Goal: Check status: Check status

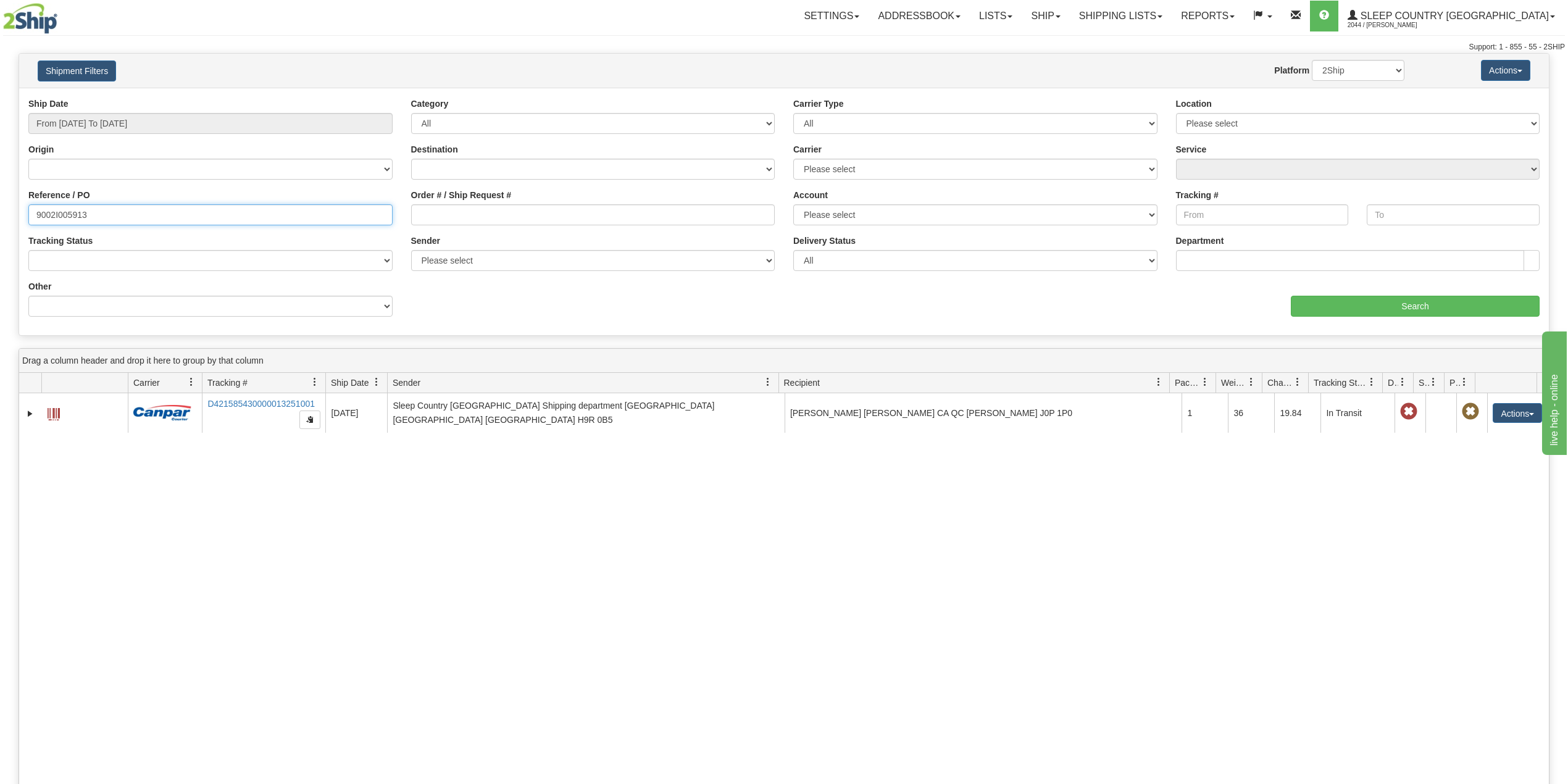
click at [74, 211] on input "9002I005913" at bounding box center [210, 214] width 364 height 21
paste input "0I010215"
type input "9000I010215"
click at [1399, 306] on input "Search" at bounding box center [1414, 305] width 249 height 21
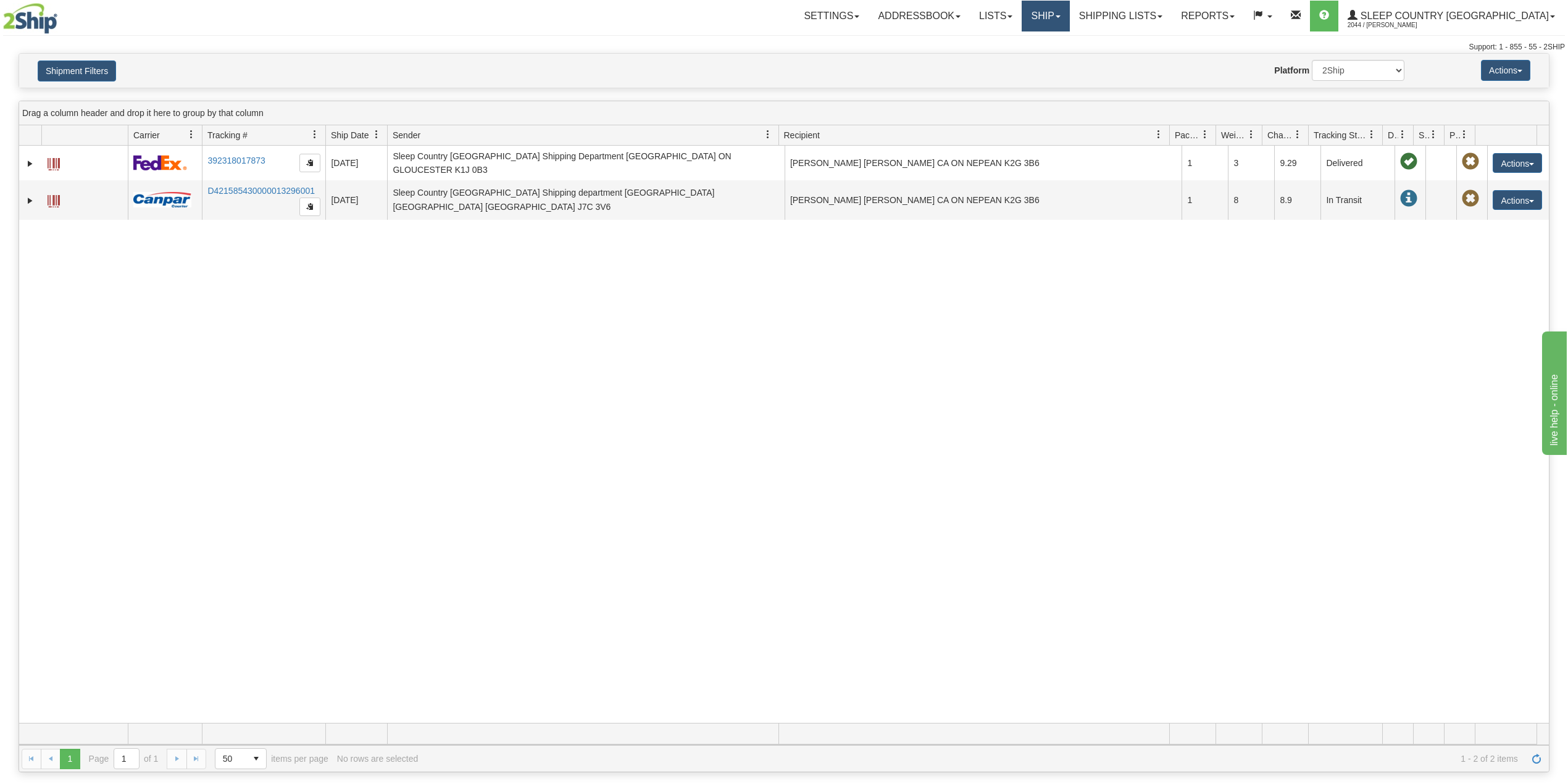
click at [1069, 11] on link "Ship" at bounding box center [1045, 16] width 48 height 31
click at [1056, 55] on span "OnHold / Order Queue" at bounding box center [1013, 59] width 87 height 10
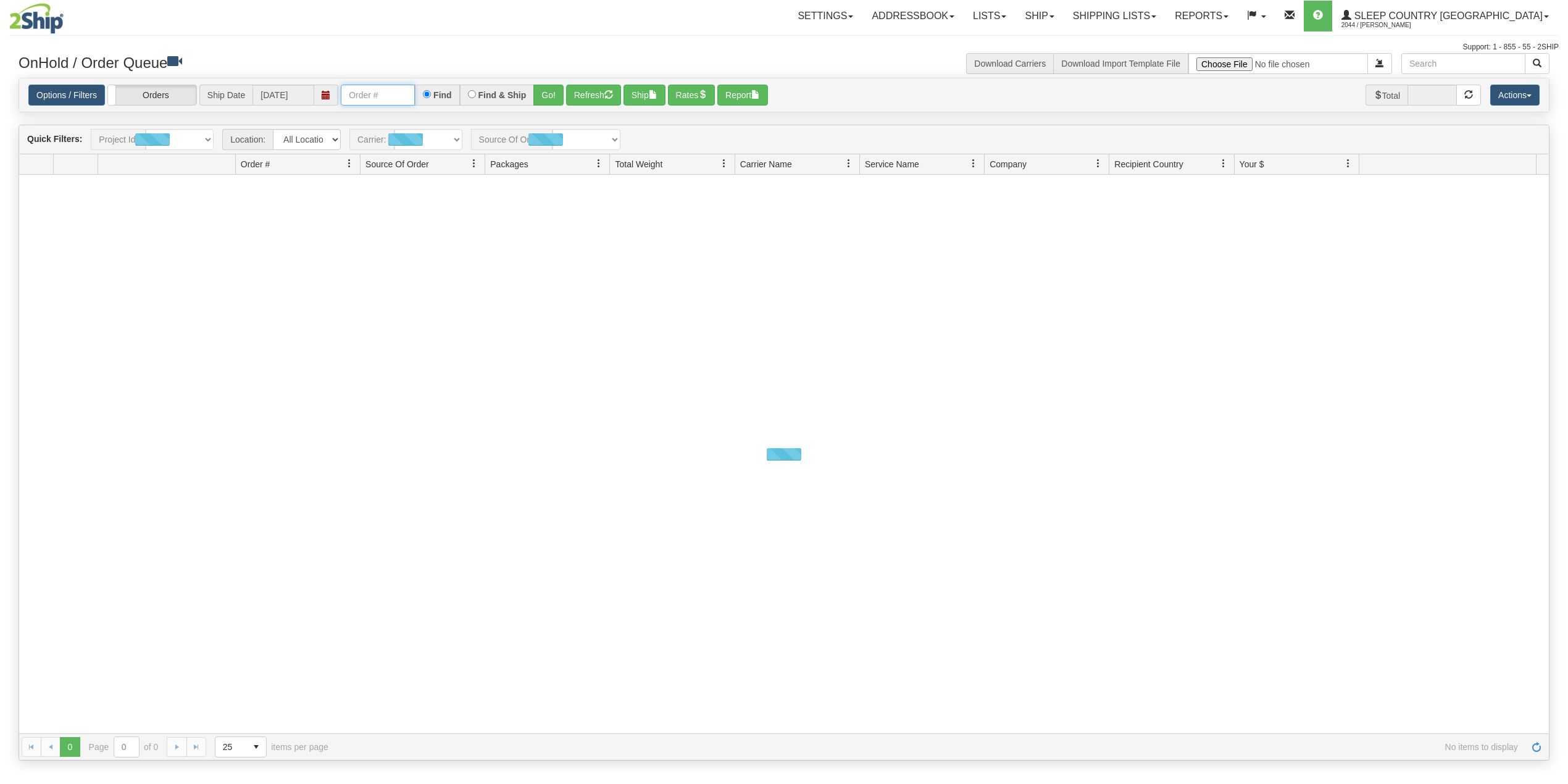
click at [371, 95] on input "text" at bounding box center [378, 95] width 74 height 21
paste input "9000I010215"
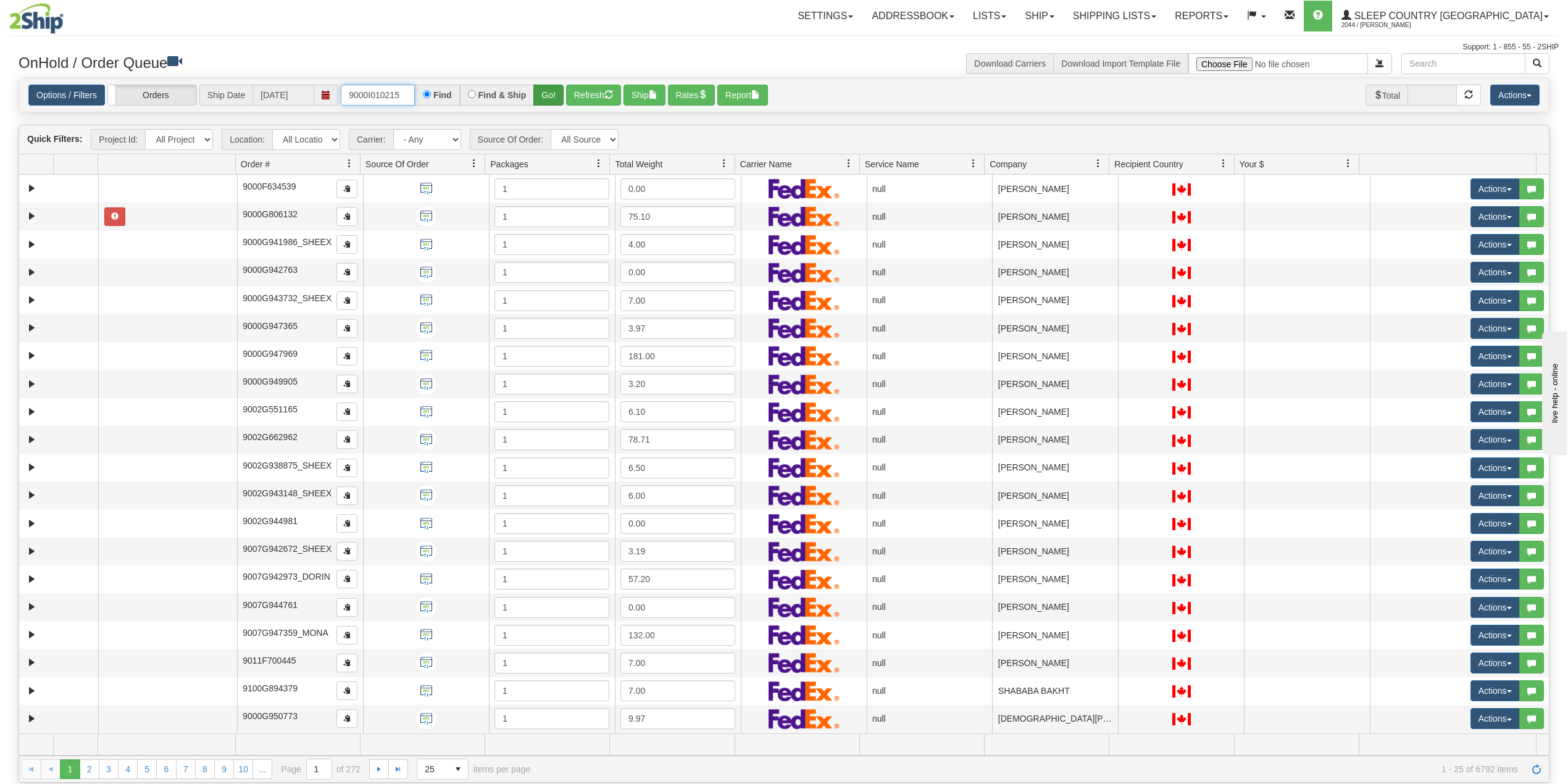
type input "9000I010215"
click at [551, 92] on button "Go!" at bounding box center [548, 95] width 30 height 21
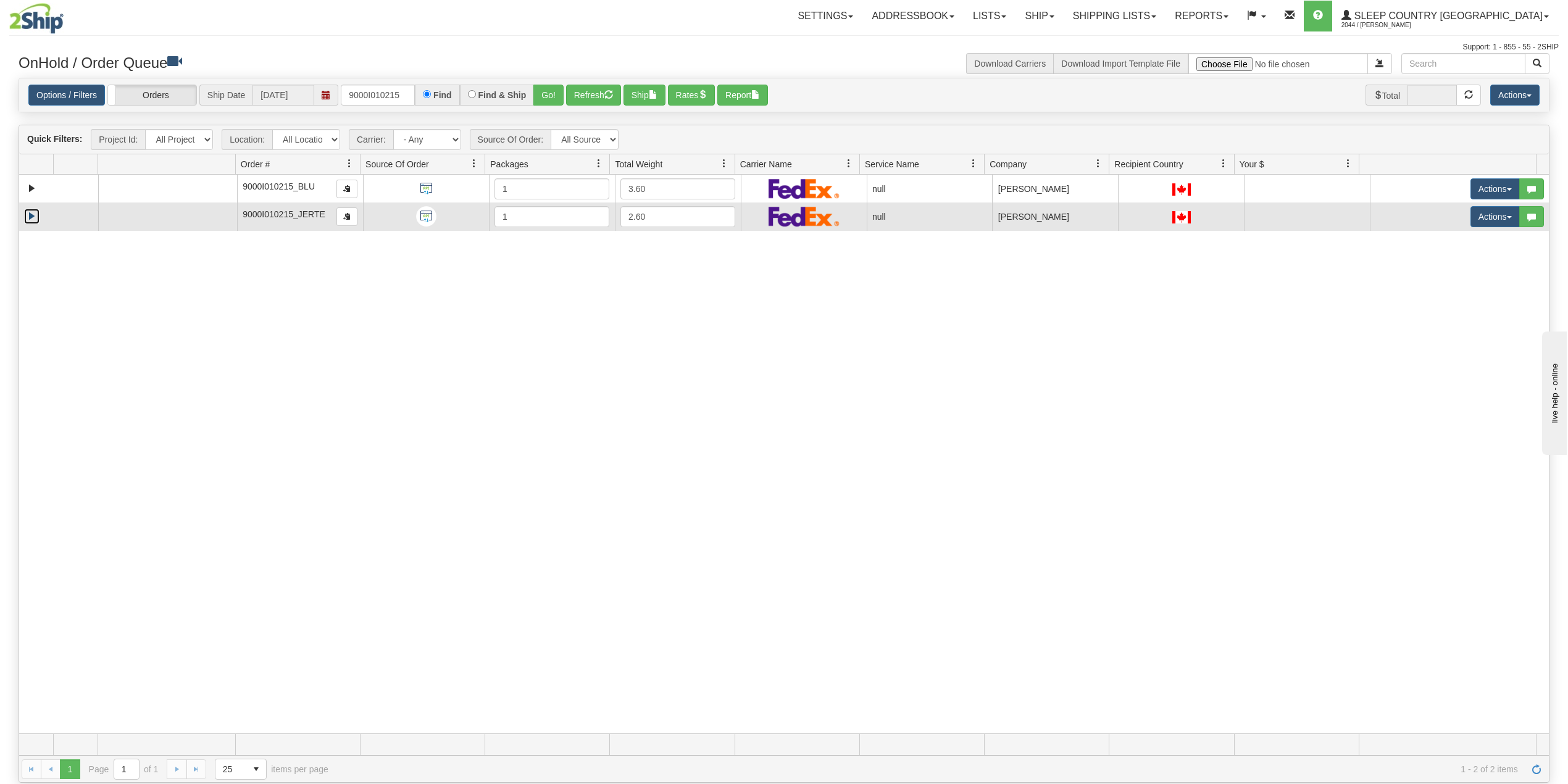
click at [28, 212] on link "Expand" at bounding box center [32, 216] width 15 height 15
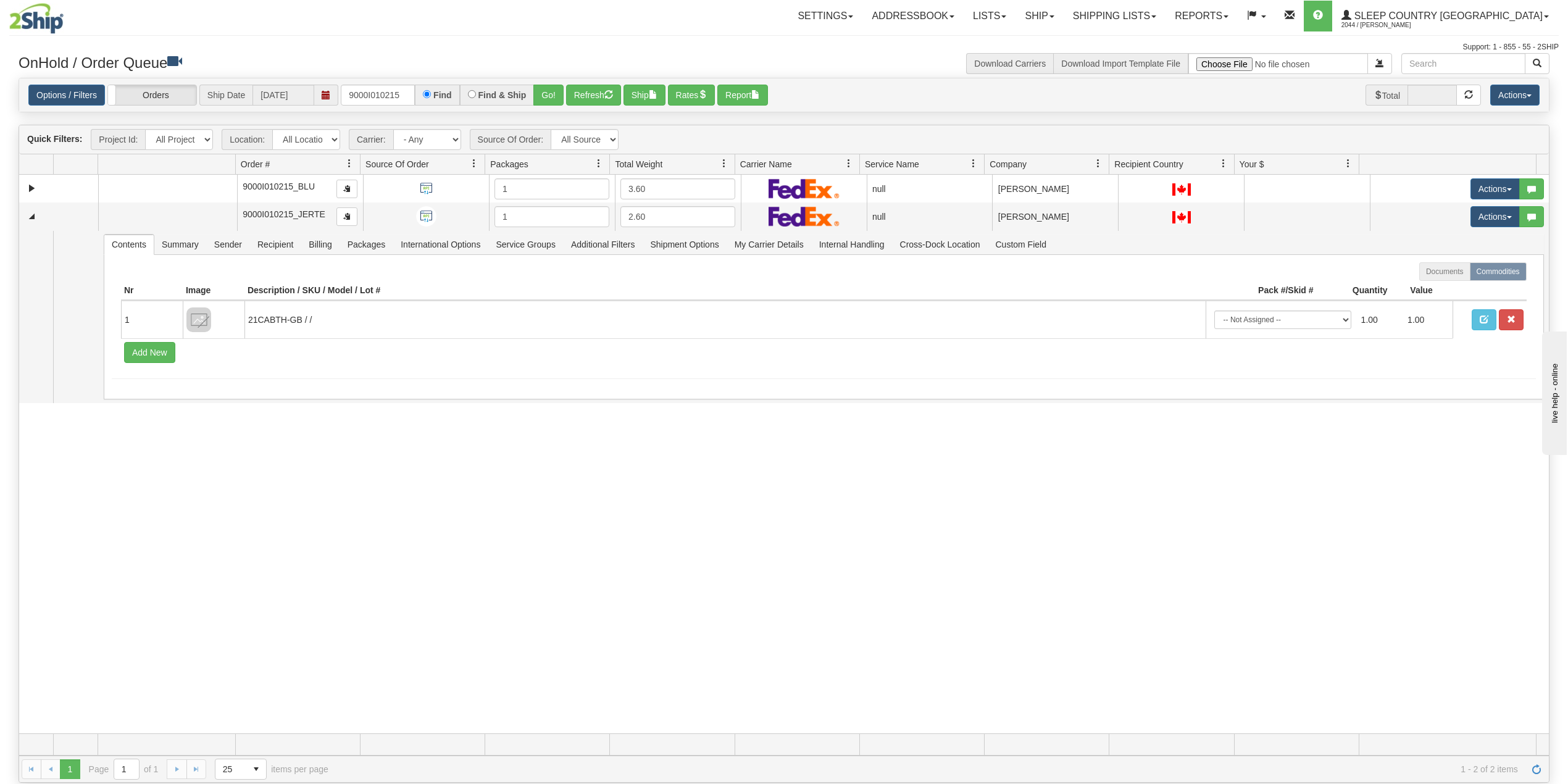
click at [202, 525] on div "31494392 BLU 90789846 0 9000I010215_BLU 1 3.60 null Shipping department Blu Sle…" at bounding box center [784, 453] width 1530 height 558
click at [389, 89] on input "9000I010215" at bounding box center [378, 95] width 74 height 21
click at [1166, 5] on link "Shipping lists" at bounding box center [1114, 16] width 102 height 31
click at [1149, 57] on span "Search Shipment History" at bounding box center [1104, 59] width 96 height 10
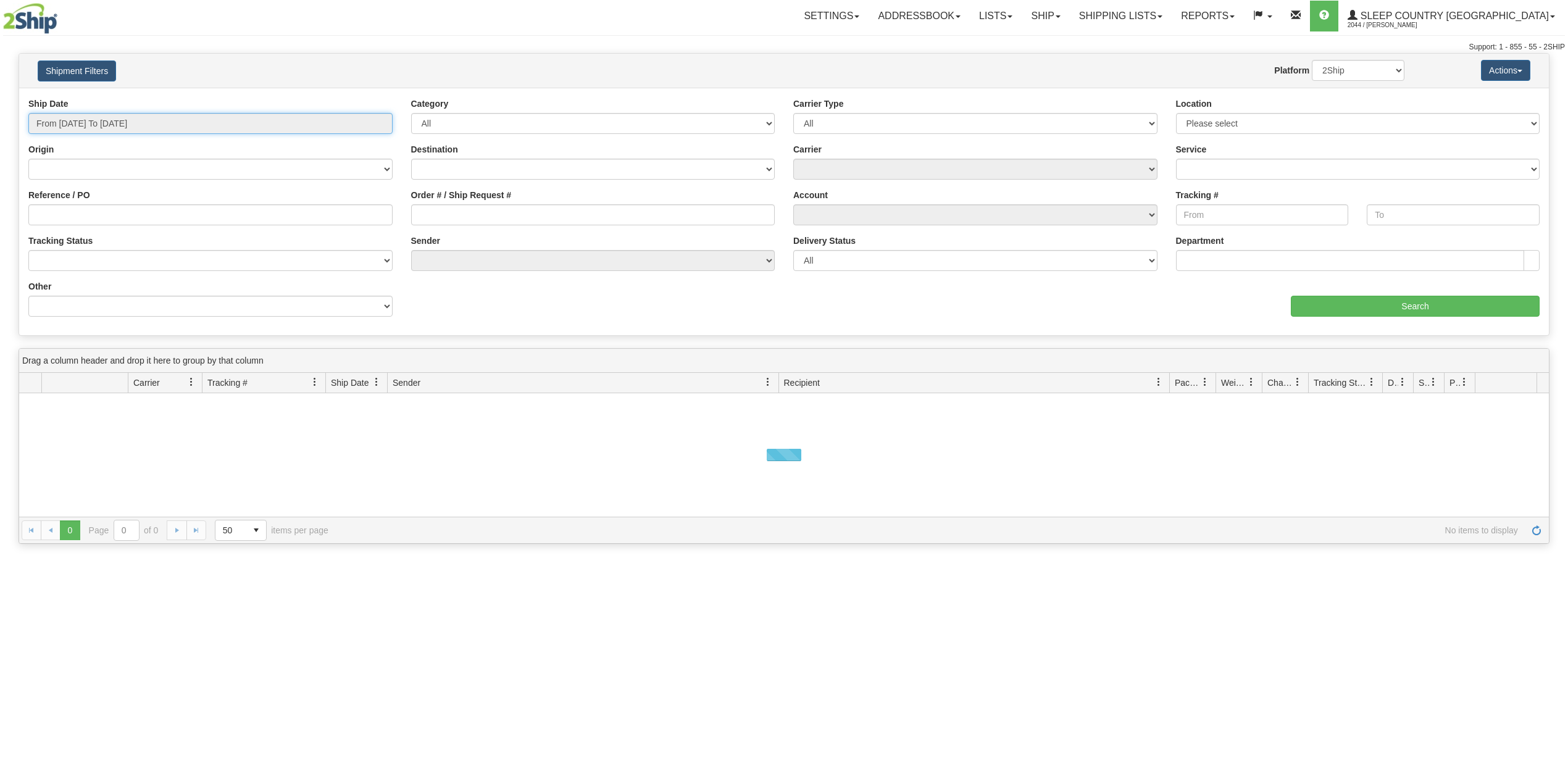
click at [97, 118] on input "From [DATE] To [DATE]" at bounding box center [210, 123] width 364 height 21
click at [89, 216] on li "Last 30 Days" at bounding box center [83, 212] width 99 height 16
type input "From [DATE] To [DATE]"
click at [95, 215] on input "Reference / PO" at bounding box center [210, 214] width 364 height 21
paste input "9000I010215"
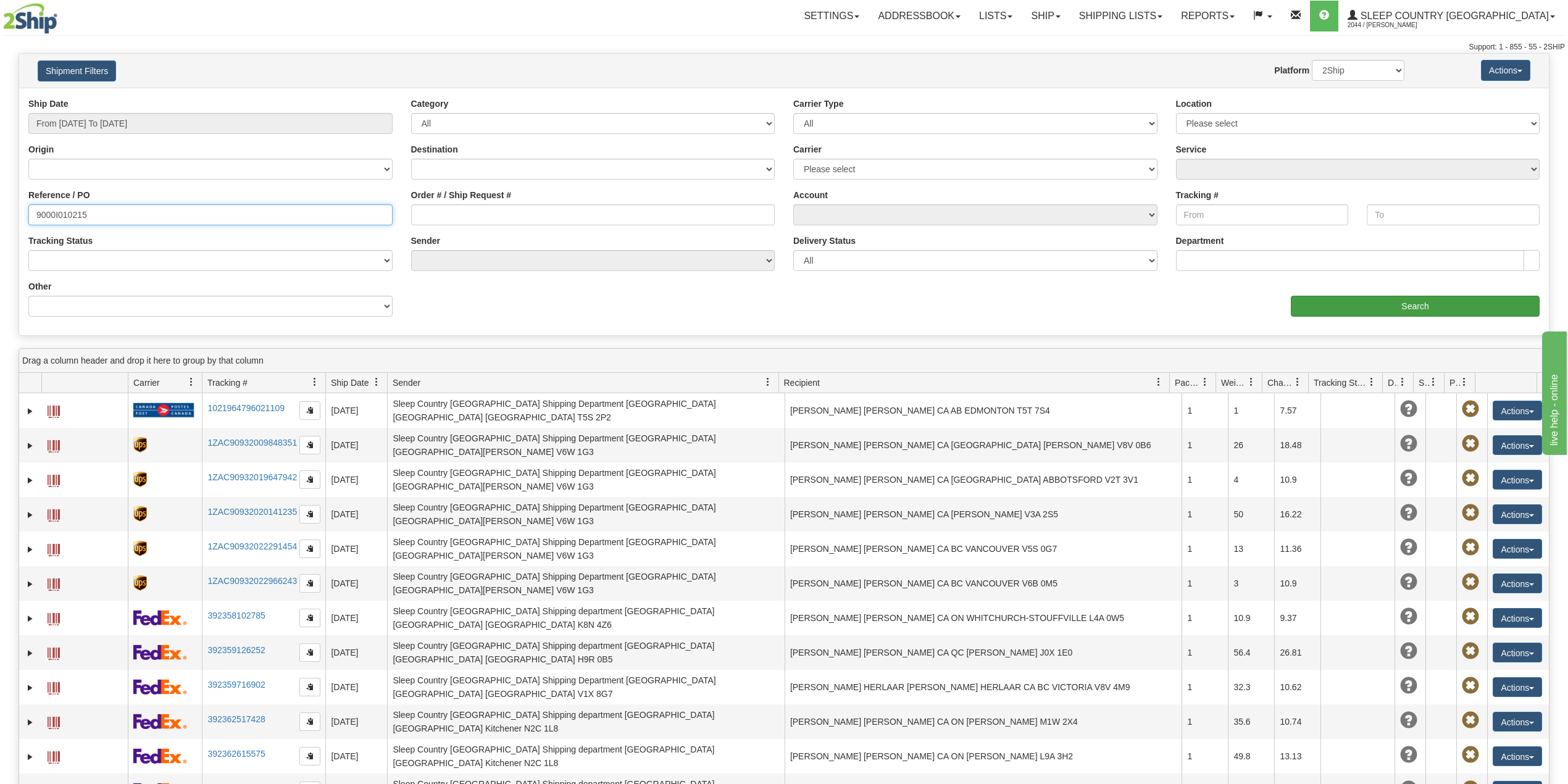
type input "9000I010215"
click at [1334, 306] on input "Search" at bounding box center [1414, 305] width 249 height 21
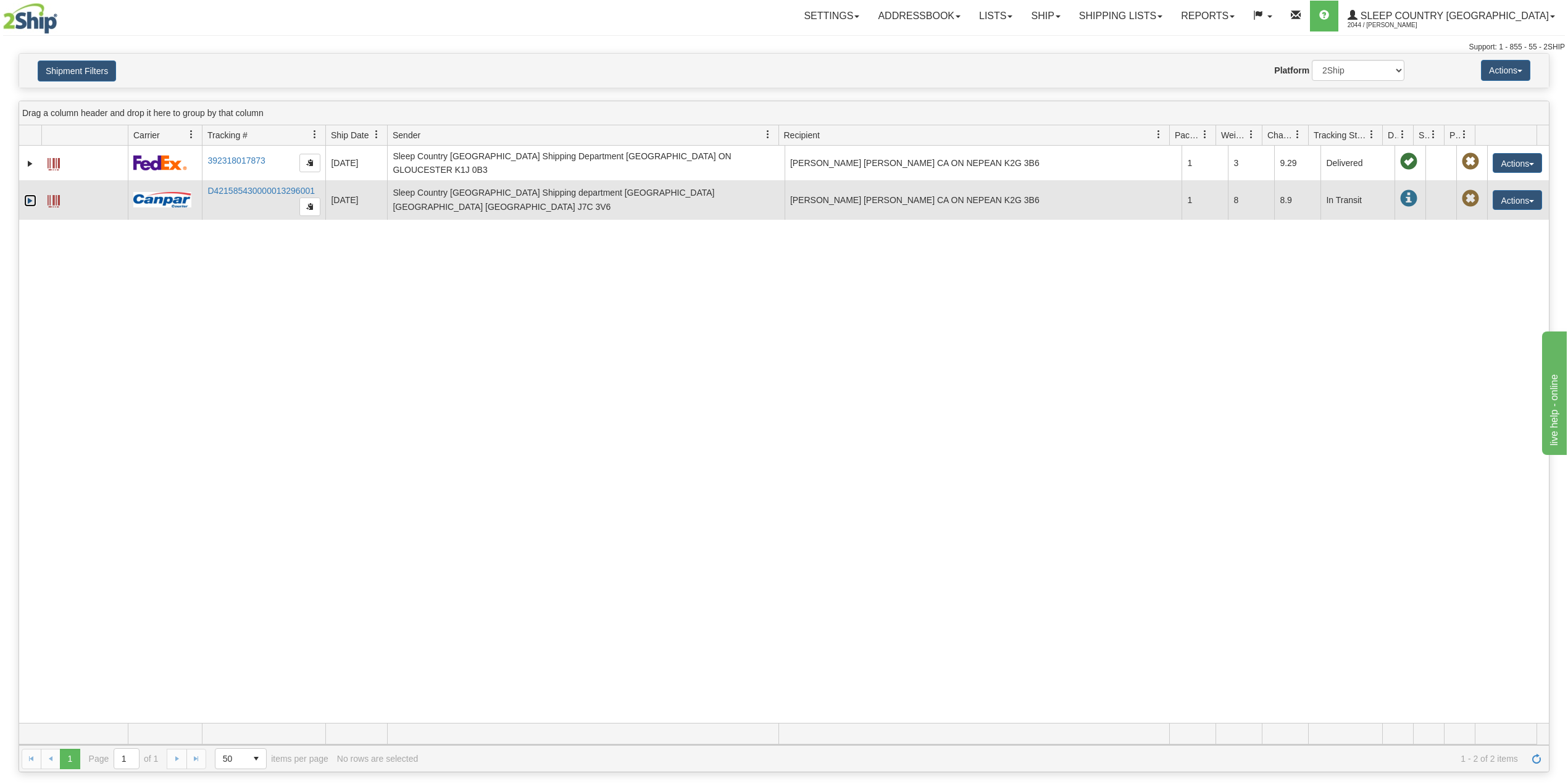
click at [26, 194] on link "Expand" at bounding box center [31, 201] width 13 height 13
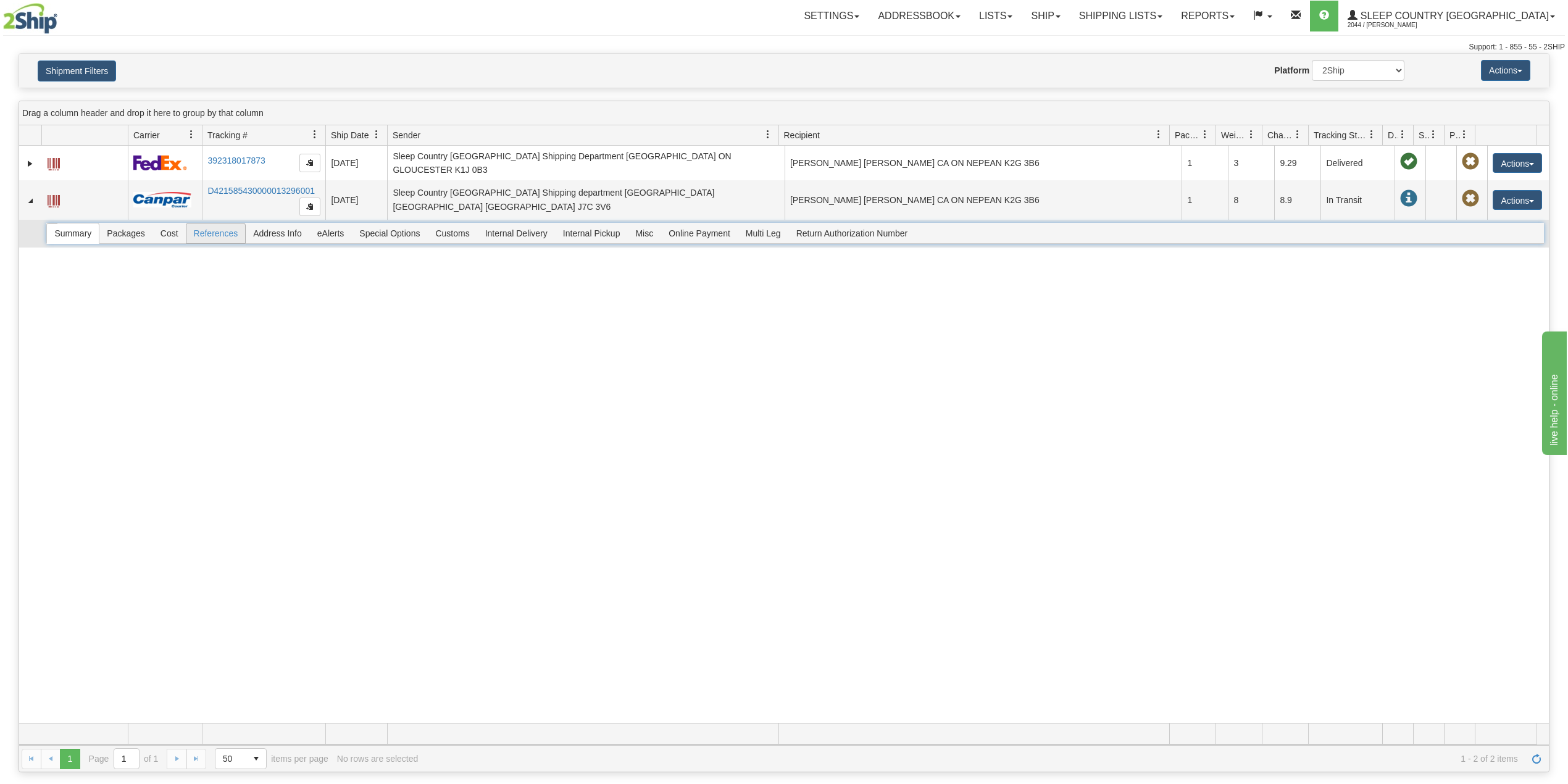
click at [215, 230] on span "References" at bounding box center [216, 233] width 60 height 20
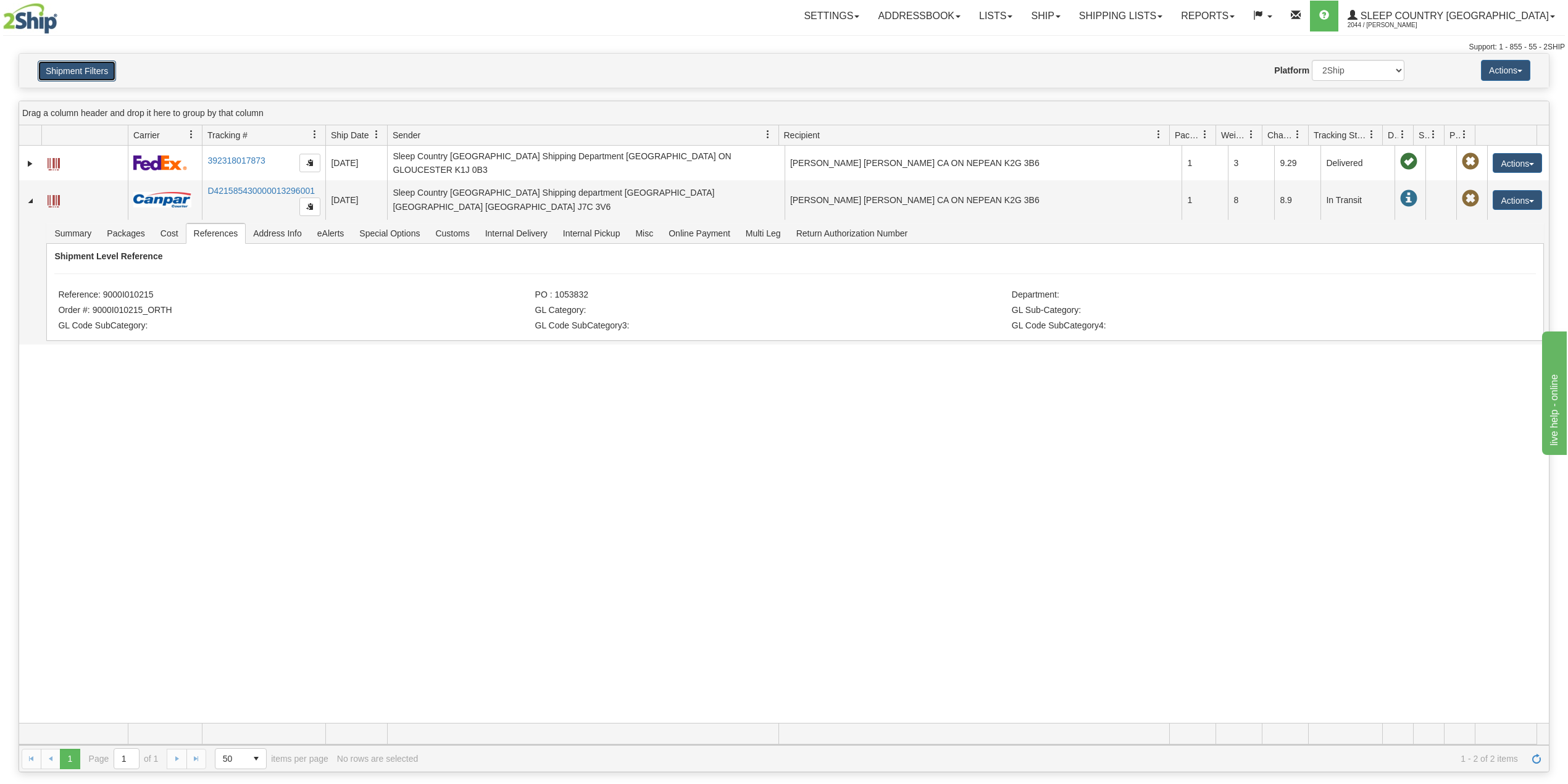
click at [102, 73] on button "Shipment Filters" at bounding box center [77, 70] width 79 height 21
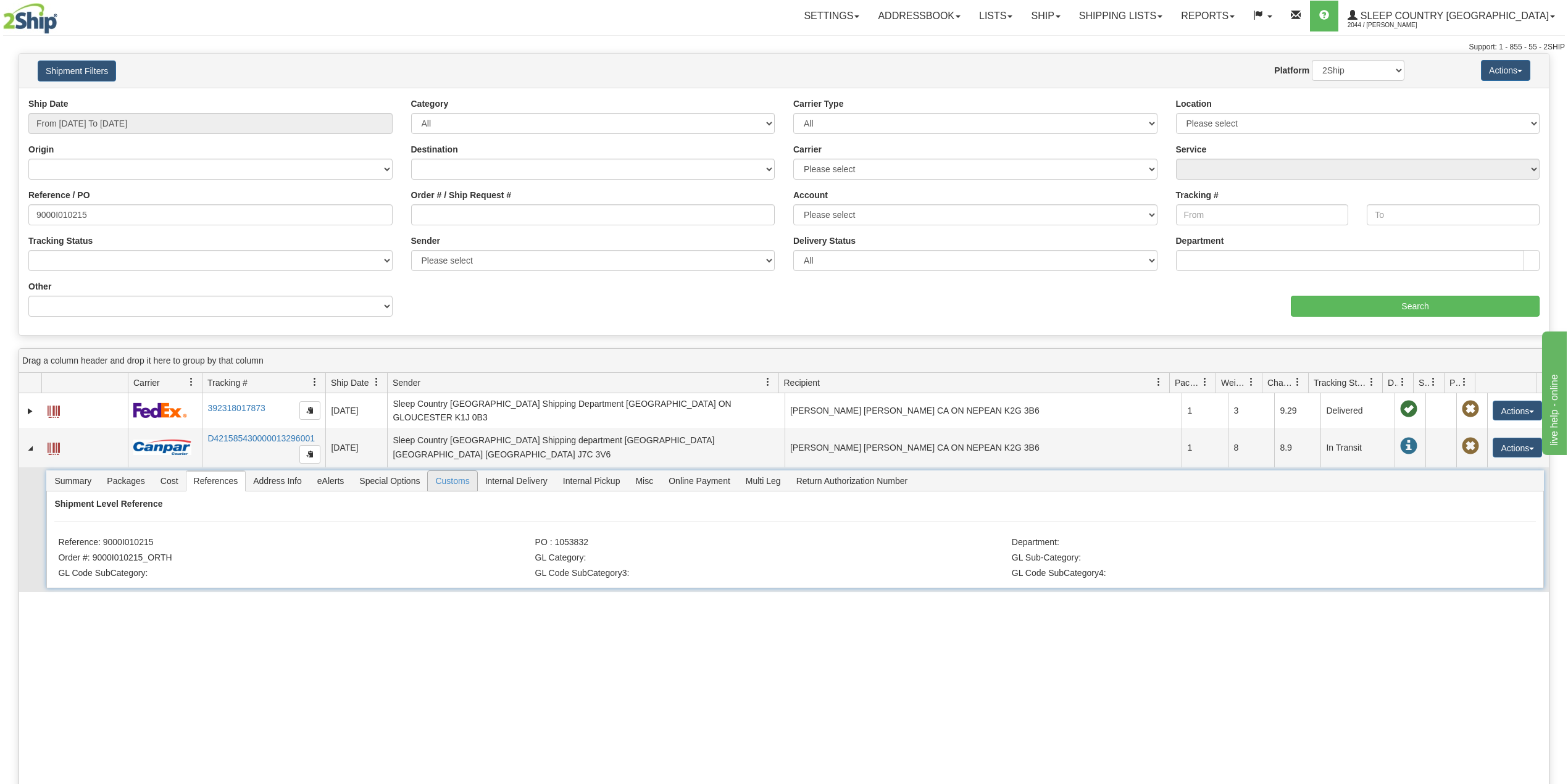
click at [463, 480] on span "Customs" at bounding box center [452, 481] width 49 height 20
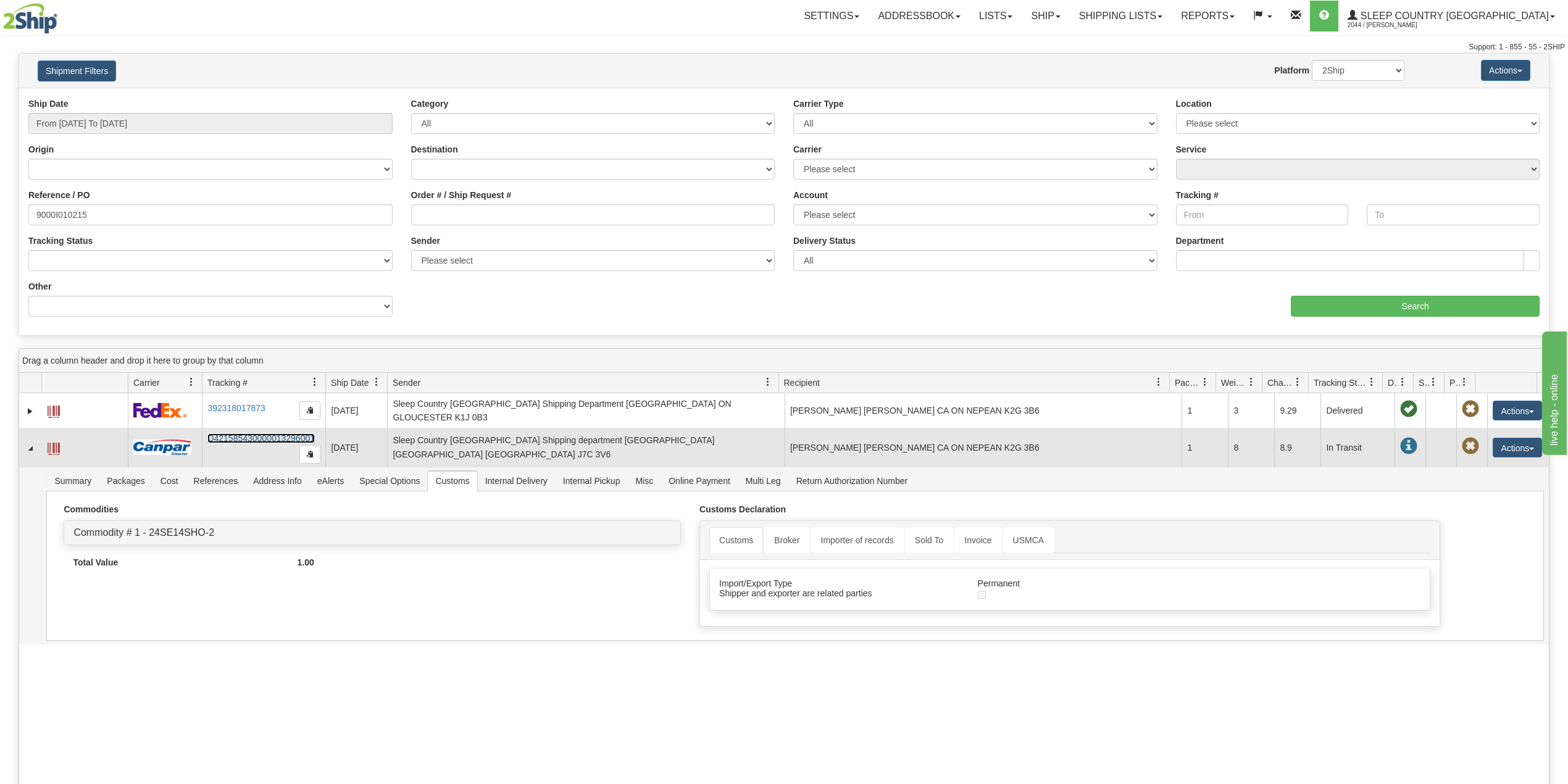
click at [279, 434] on link "D421585430000013296001" at bounding box center [261, 438] width 108 height 10
